Goal: Task Accomplishment & Management: Manage account settings

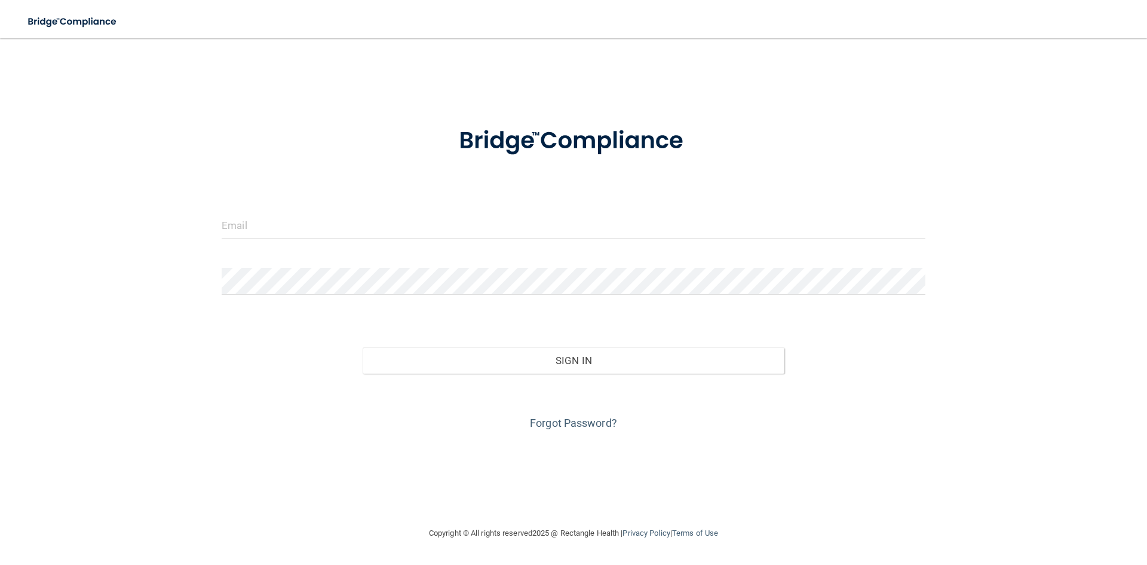
click at [315, 198] on form "Invalid email/password. You don't have permission to access that page. Sign In …" at bounding box center [574, 271] width 704 height 323
click at [308, 210] on form "Invalid email/password. You don't have permission to access that page. Sign In …" at bounding box center [574, 271] width 704 height 323
click at [301, 220] on input "email" at bounding box center [574, 225] width 704 height 27
click at [280, 296] on div at bounding box center [574, 286] width 722 height 36
click at [822, 203] on form "Invalid email/password. You don't have permission to access that page. Sign In …" at bounding box center [574, 271] width 704 height 323
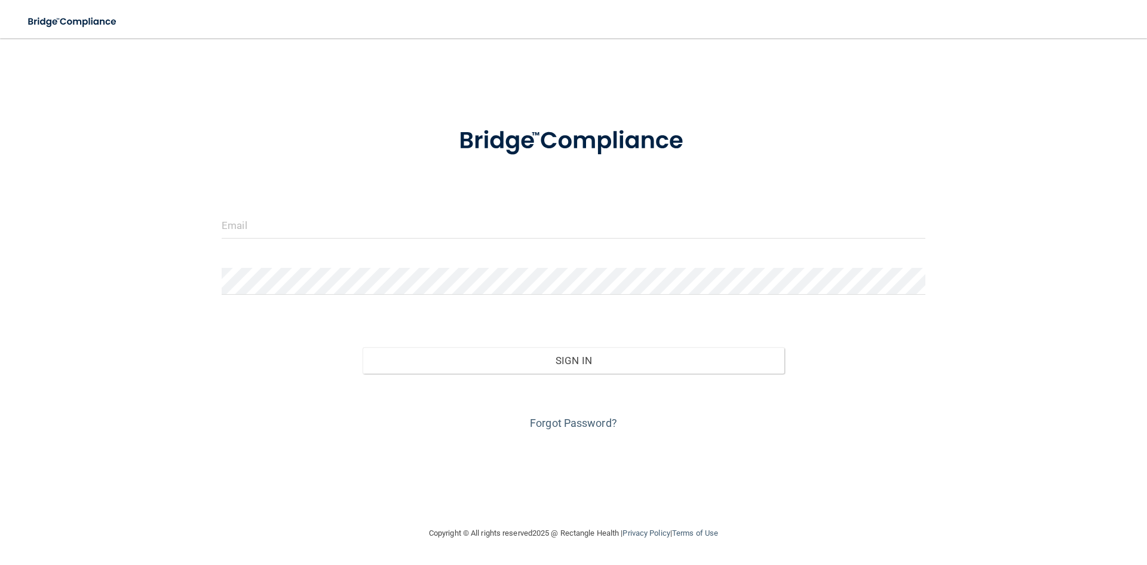
click at [690, 168] on img at bounding box center [573, 141] width 278 height 62
